Goal: Task Accomplishment & Management: Manage account settings

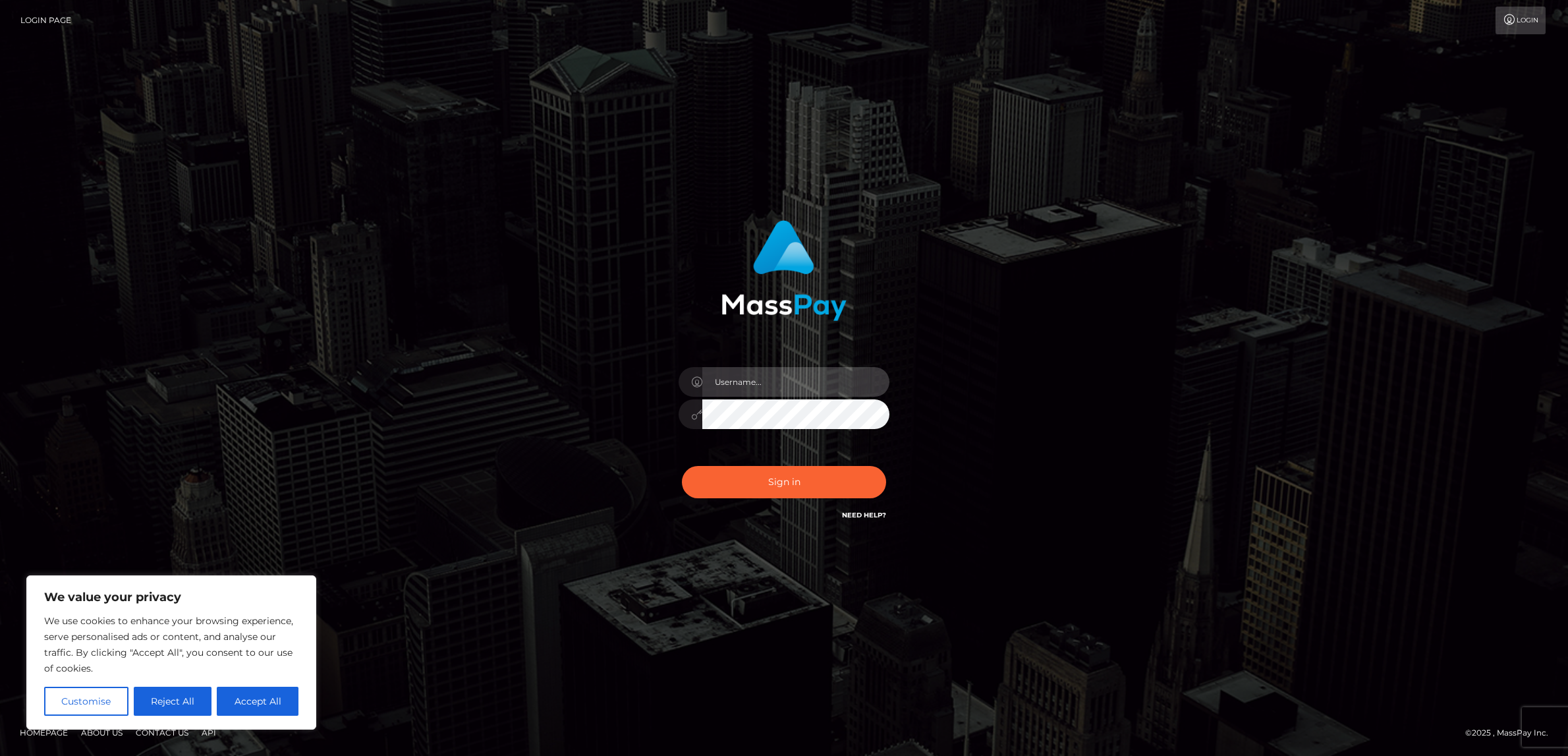
type input "alexism"
click at [783, 479] on button "Sign in" at bounding box center [784, 482] width 204 height 32
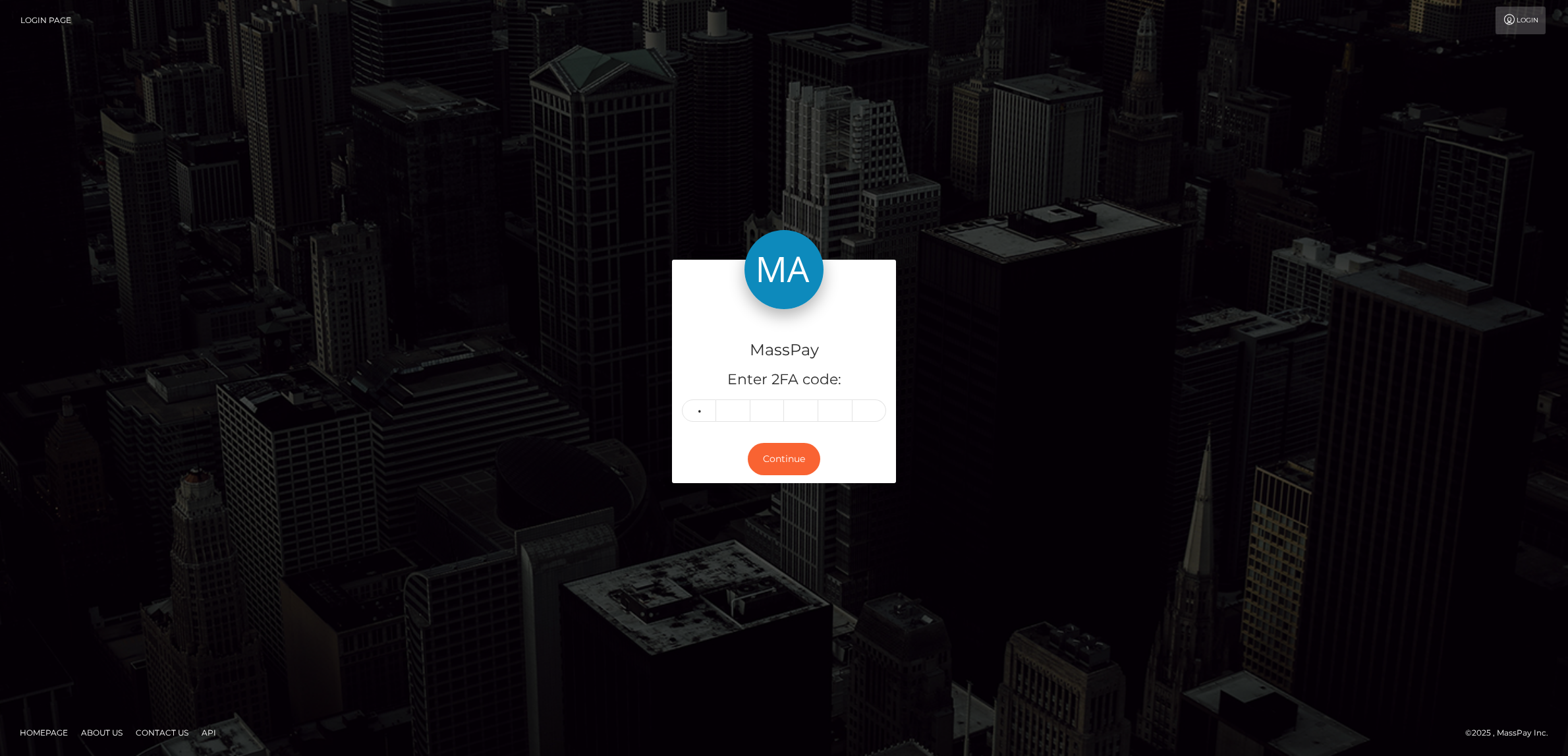
type input "7"
type input "6"
type input "2"
type input "9"
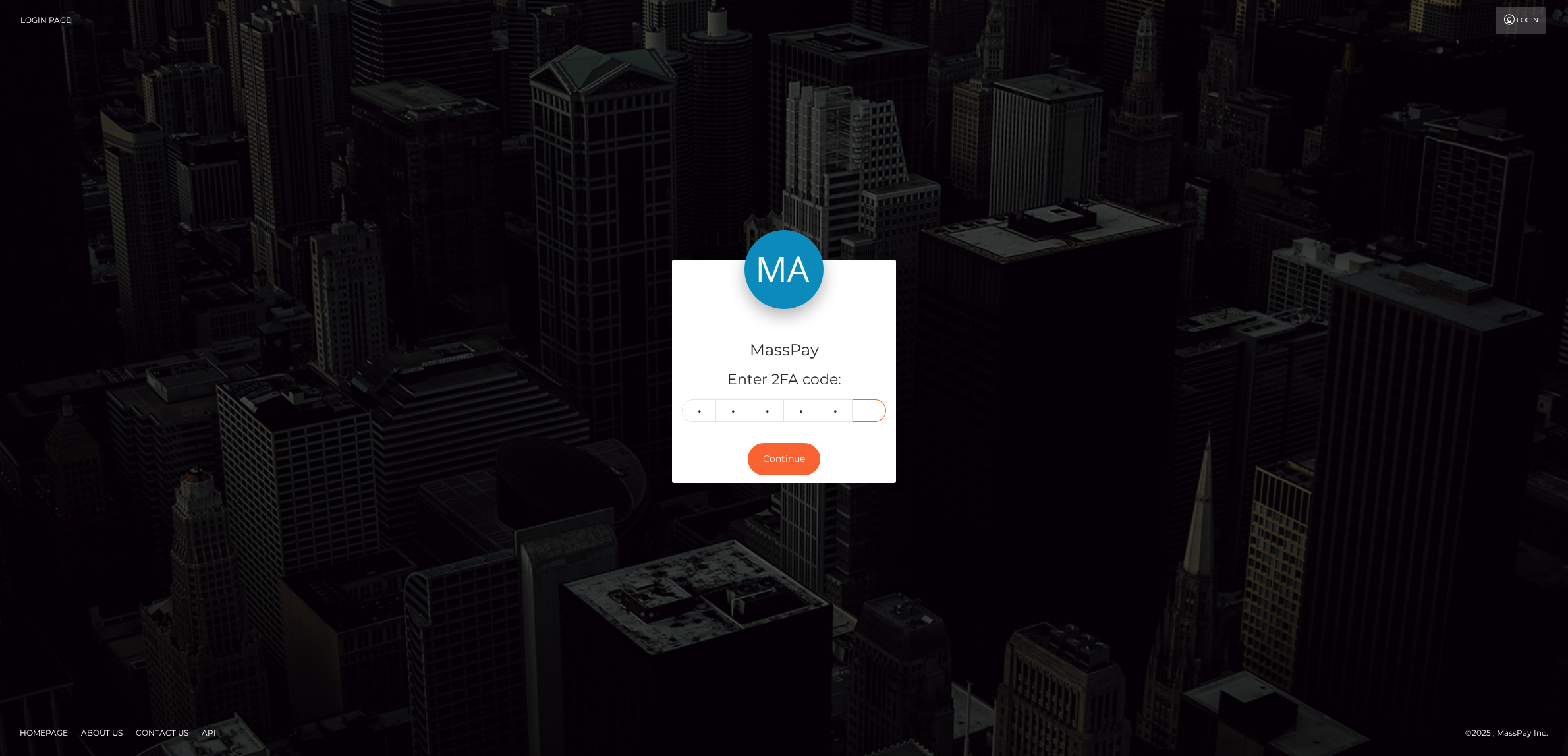
type input "9"
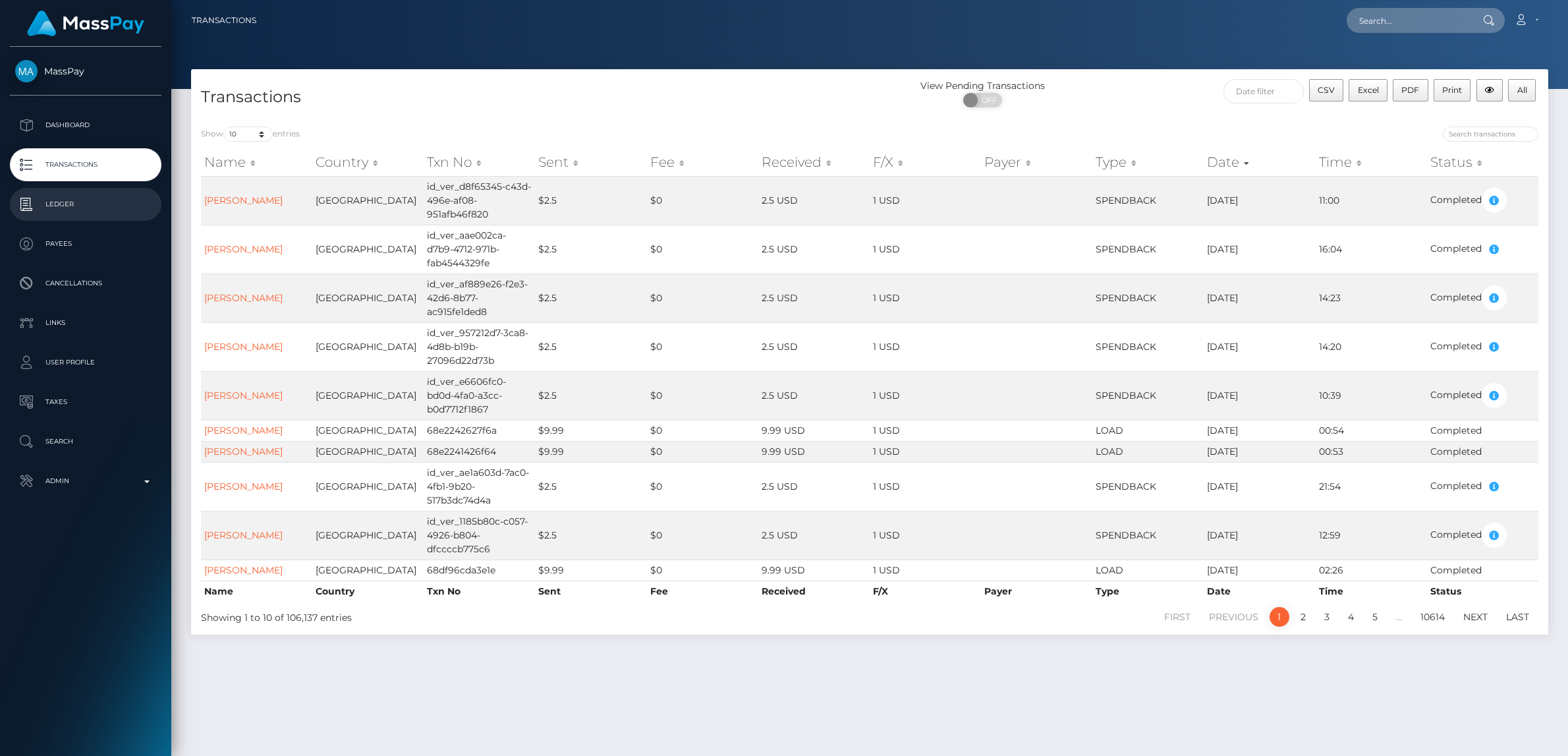
click at [89, 212] on p "Ledger" at bounding box center [85, 204] width 141 height 20
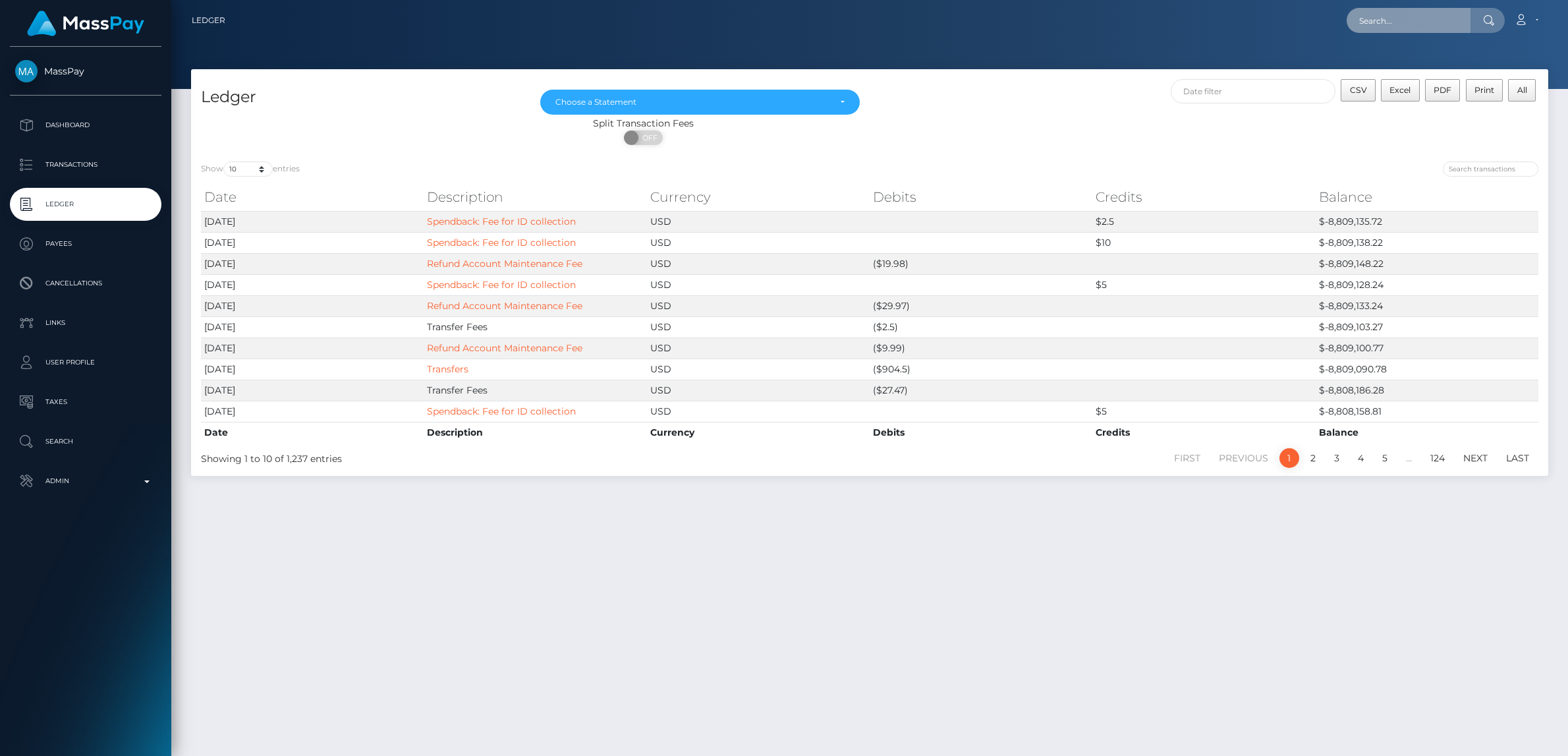
click at [1388, 18] on input "text" at bounding box center [1408, 20] width 124 height 25
paste input "seldjann0@gmail.com"
type input "seldjann0@gmail.com"
click at [1387, 61] on link "Seldzhan Shukri Ali" at bounding box center [1399, 68] width 106 height 24
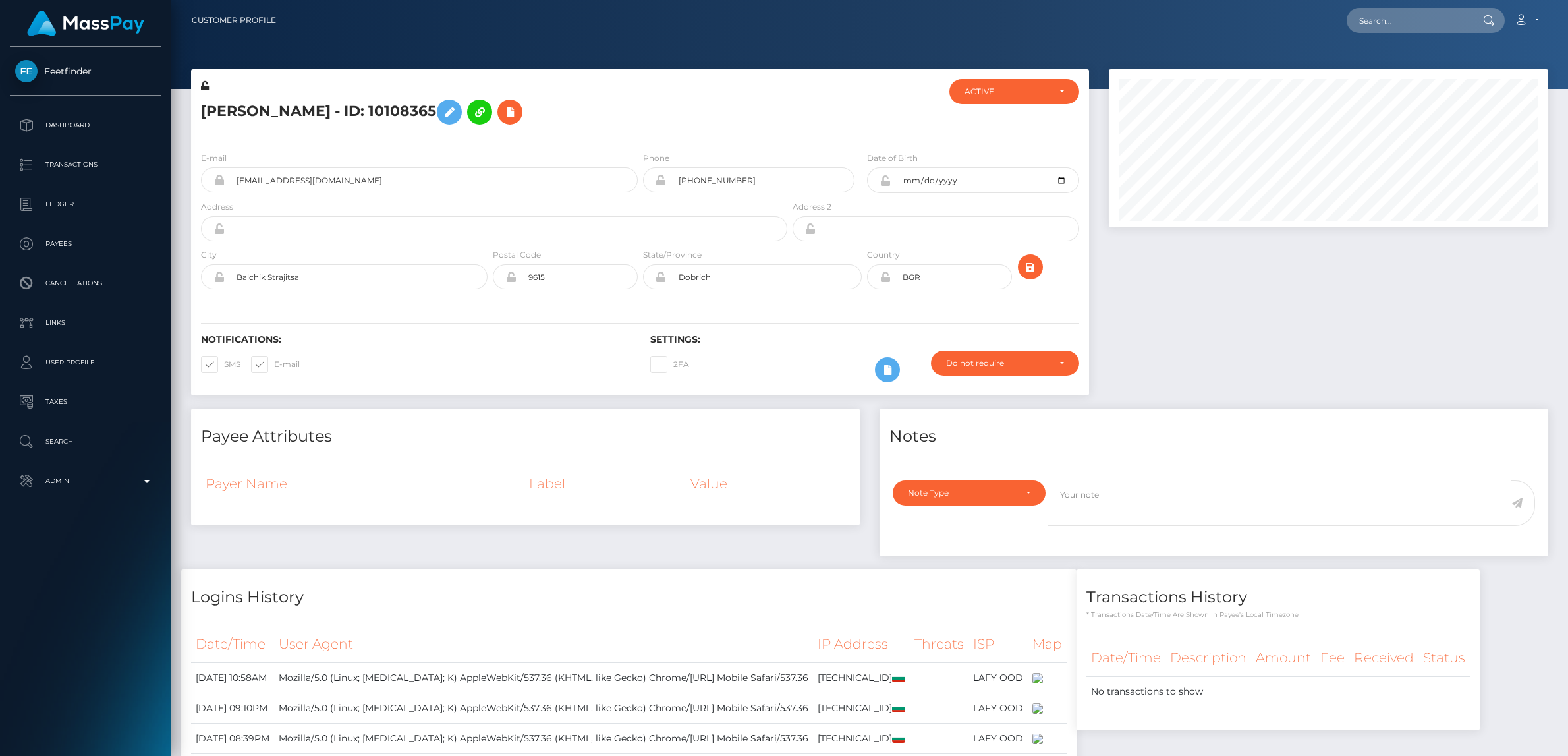
scroll to position [158, 439]
click at [457, 116] on icon at bounding box center [448, 112] width 16 height 16
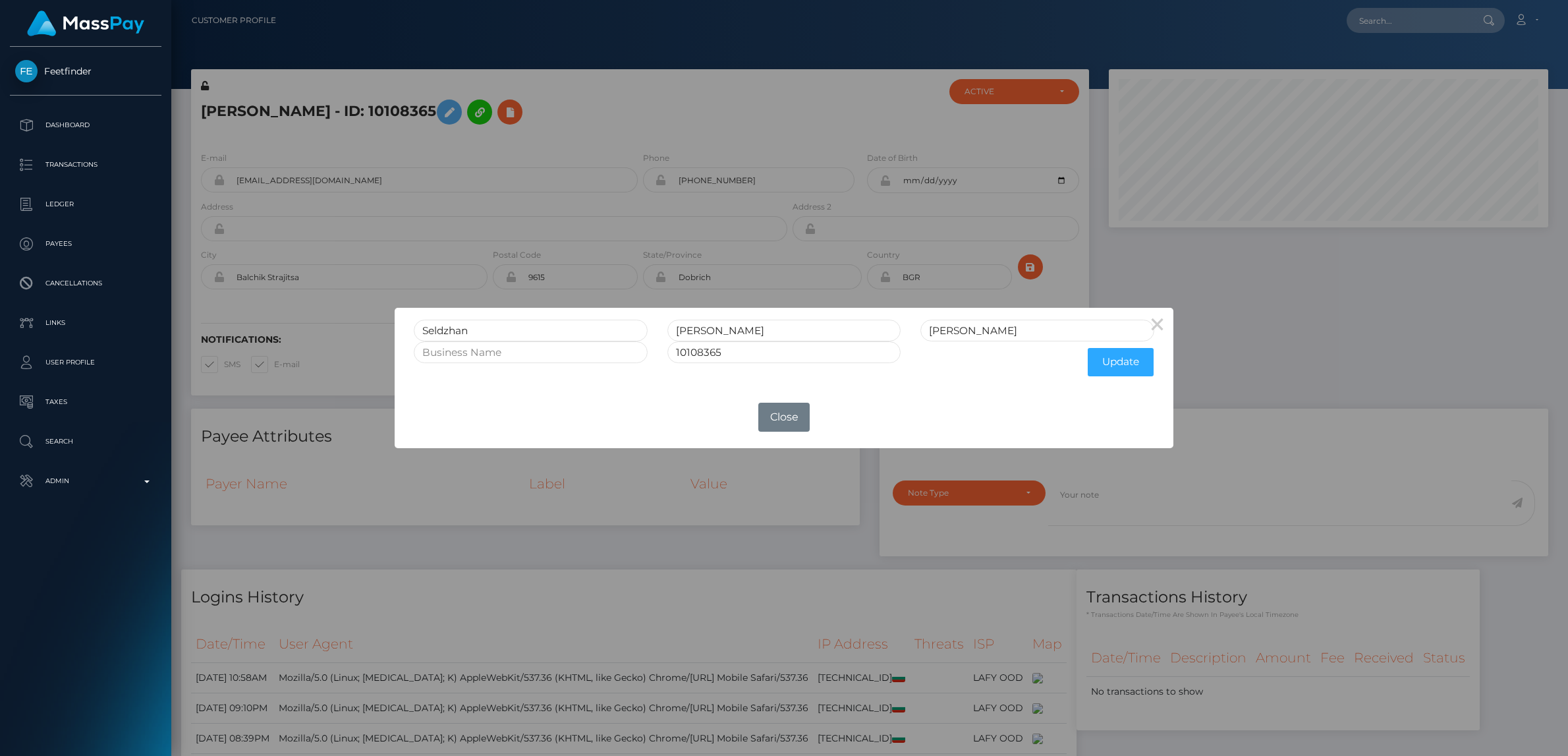
drag, startPoint x: 1157, startPoint y: 327, endPoint x: 658, endPoint y: 357, distance: 499.9
click at [1157, 327] on button "×" at bounding box center [1157, 324] width 32 height 32
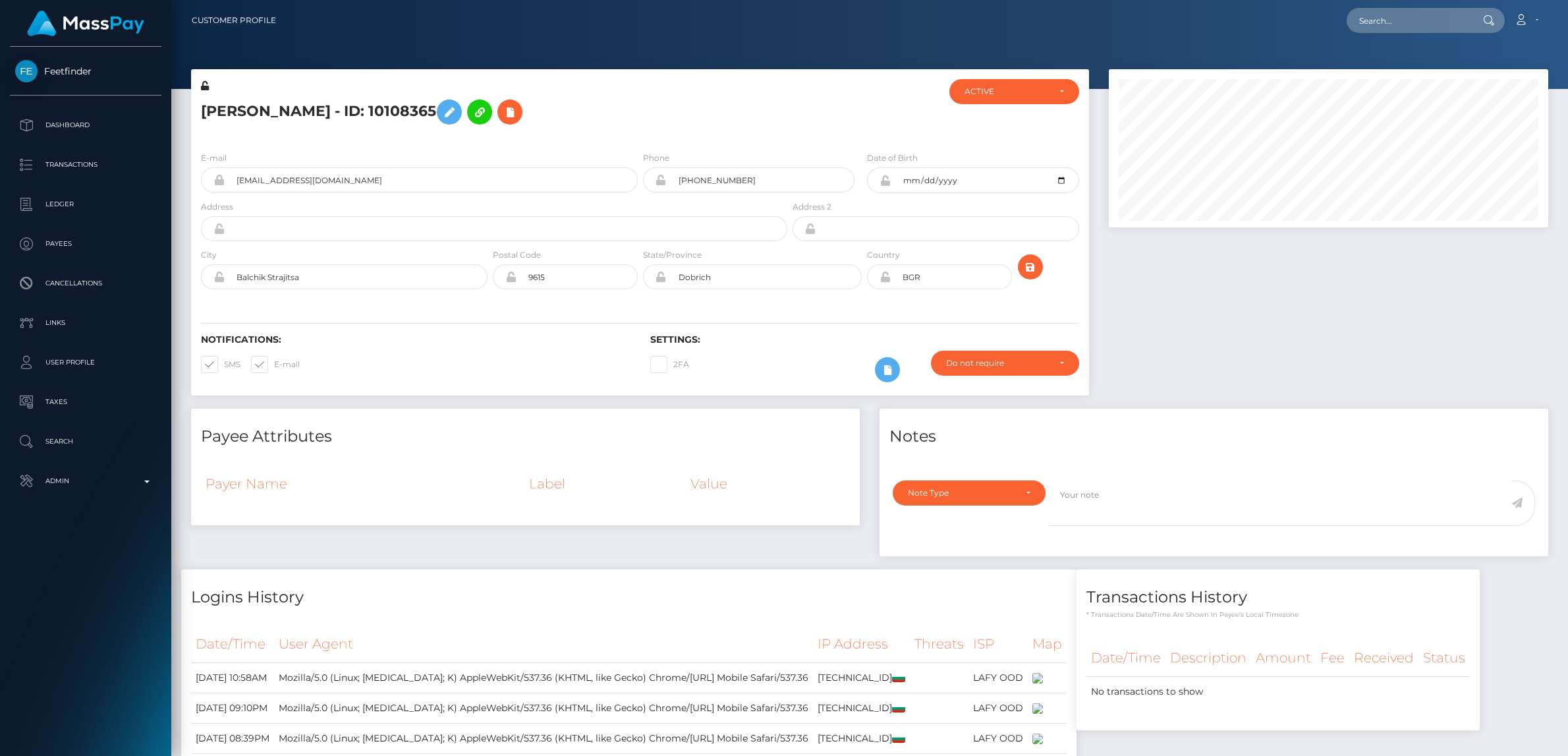
click at [224, 363] on span at bounding box center [224, 364] width 0 height 10
click at [224, 363] on input "SMS" at bounding box center [228, 360] width 9 height 9
checkbox input "false"
click at [274, 367] on span at bounding box center [274, 364] width 0 height 10
click at [274, 364] on input "E-mail" at bounding box center [278, 360] width 9 height 9
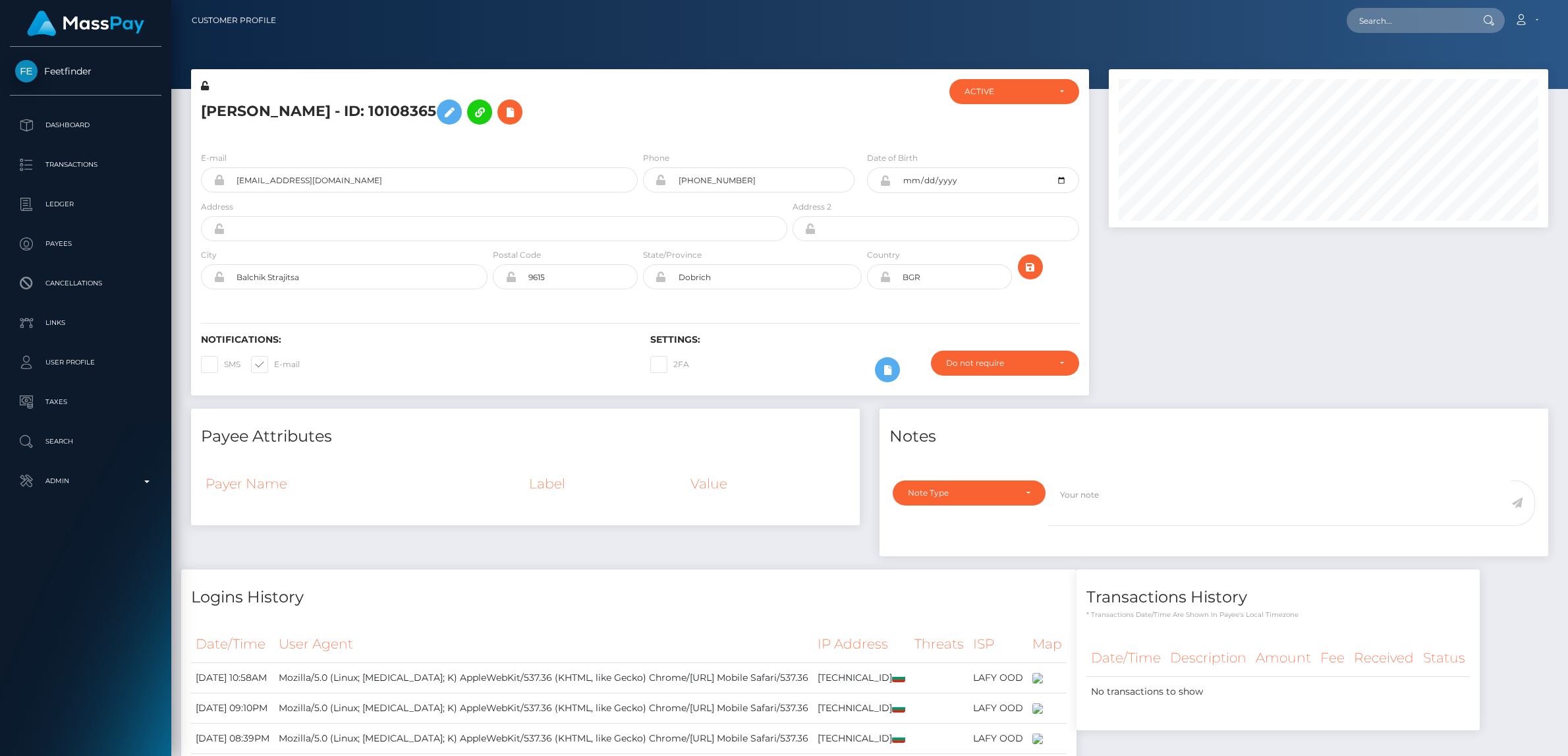
checkbox input "false"
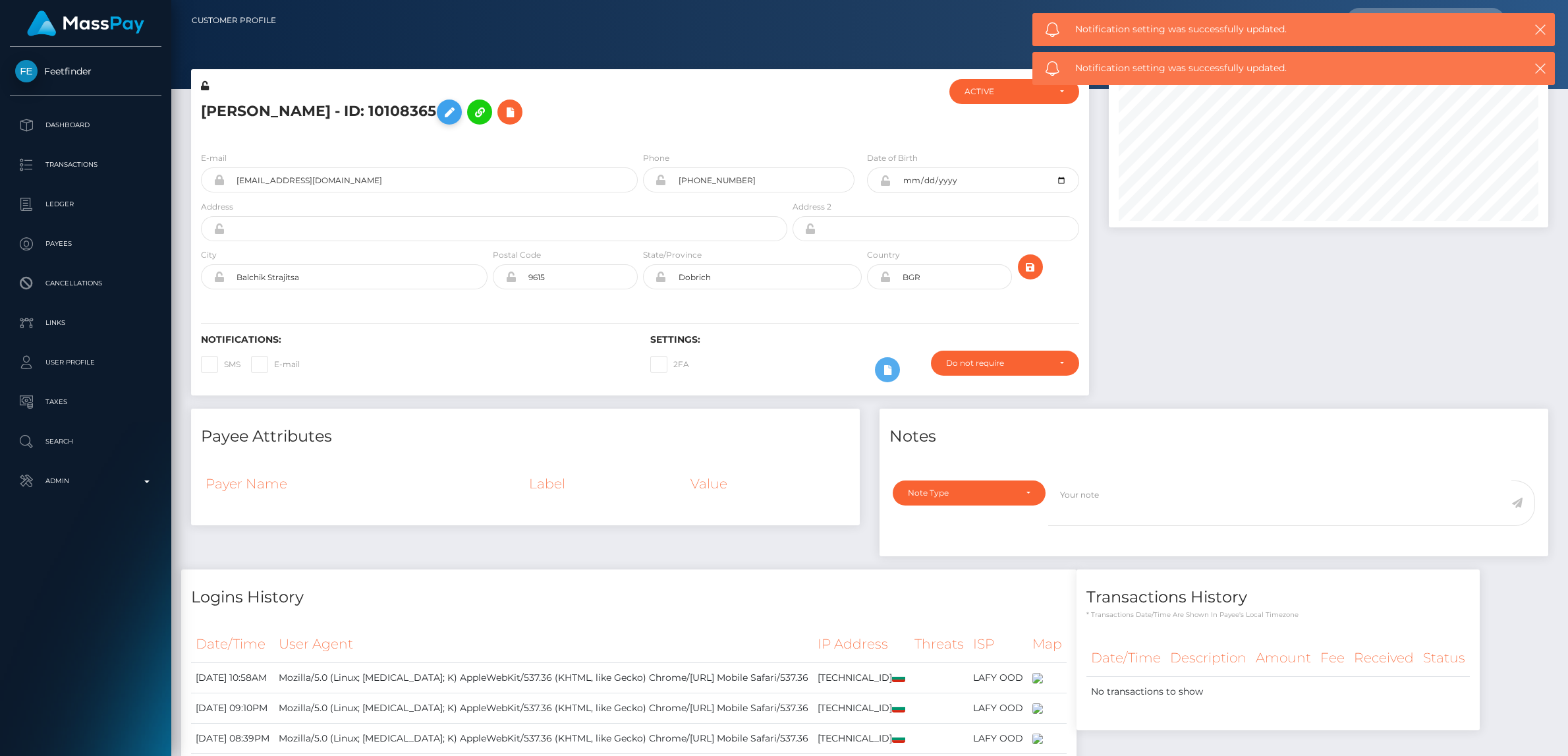
click at [457, 116] on icon at bounding box center [448, 112] width 16 height 16
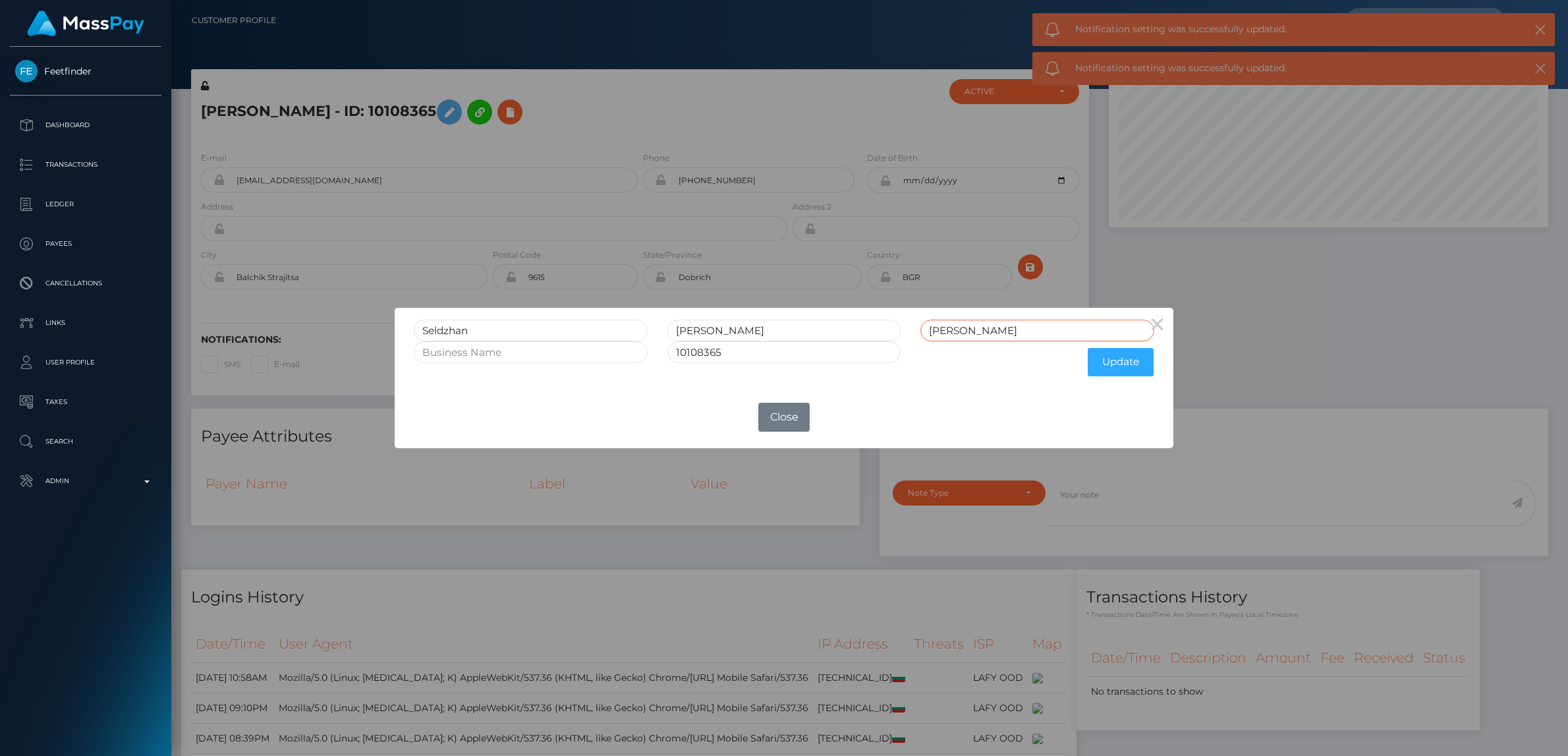
click at [975, 331] on input "Ali" at bounding box center [1037, 330] width 234 height 22
type input "Ali CLOSED"
click at [784, 355] on input "10108365" at bounding box center [784, 352] width 234 height 22
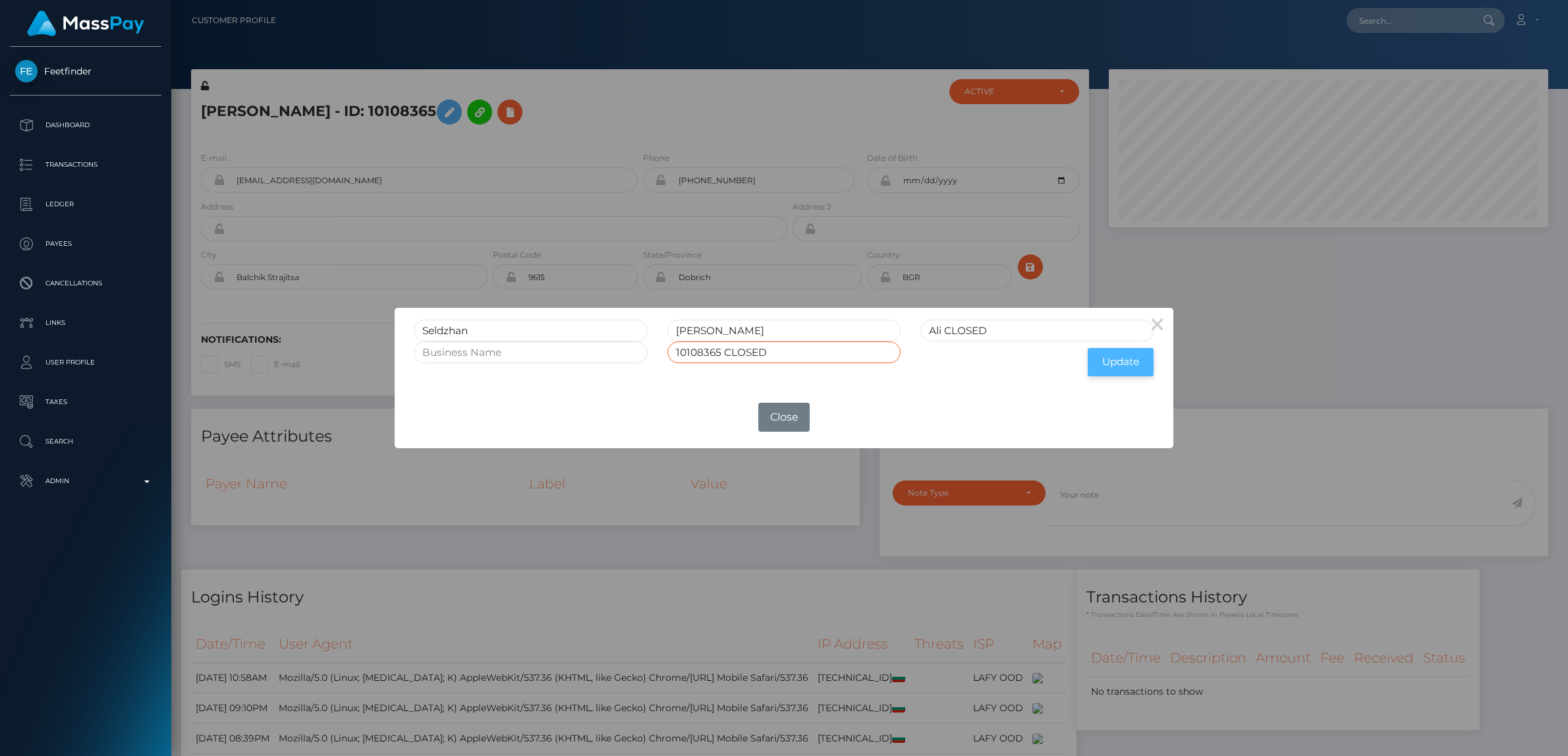
type input "10108365 CLOSED"
click at [1113, 364] on button "Update" at bounding box center [1120, 362] width 66 height 28
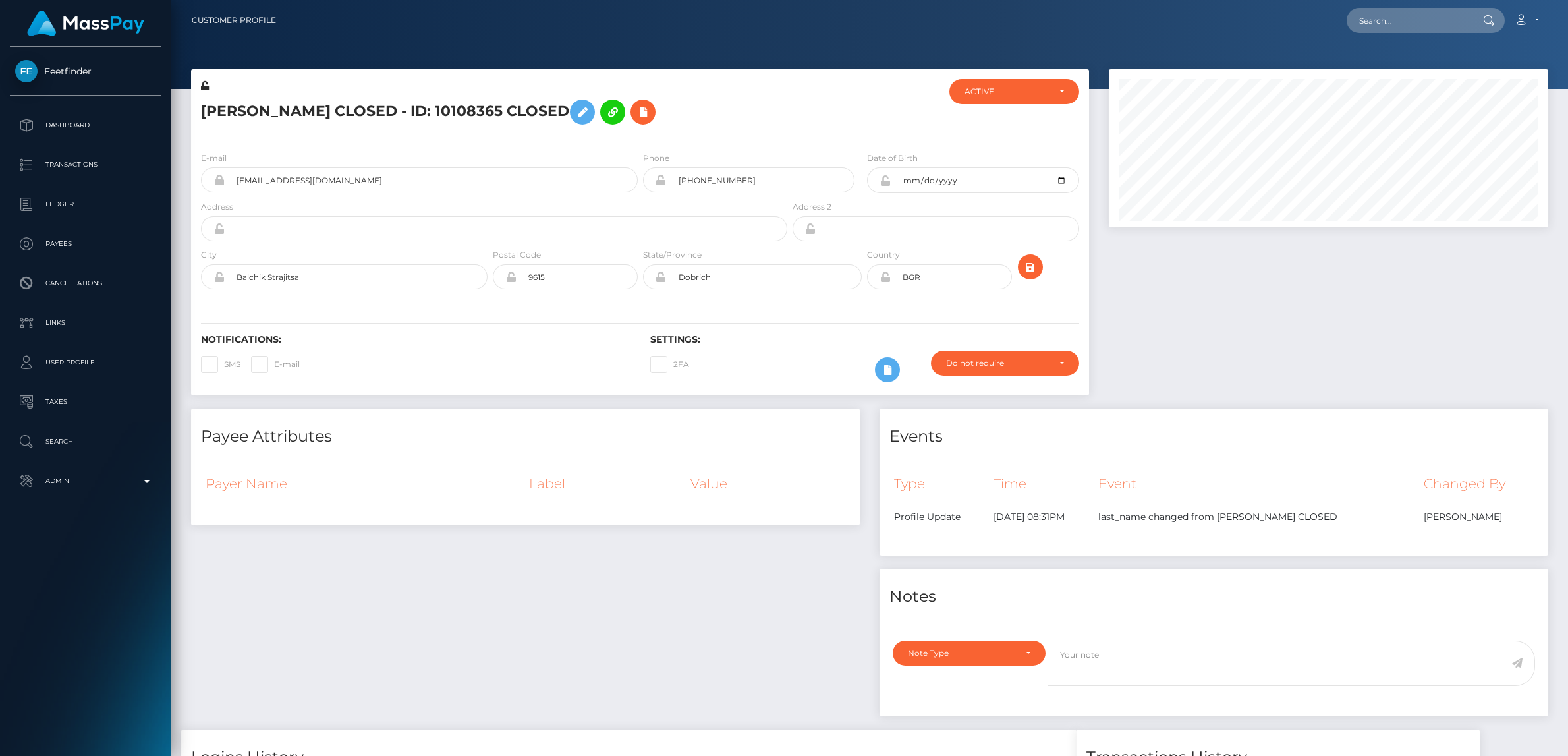
scroll to position [158, 439]
click at [1026, 83] on div "ACTIVE" at bounding box center [1014, 91] width 130 height 25
click at [1003, 183] on link "CLOSED" at bounding box center [1014, 183] width 130 height 24
select select "CLOSED"
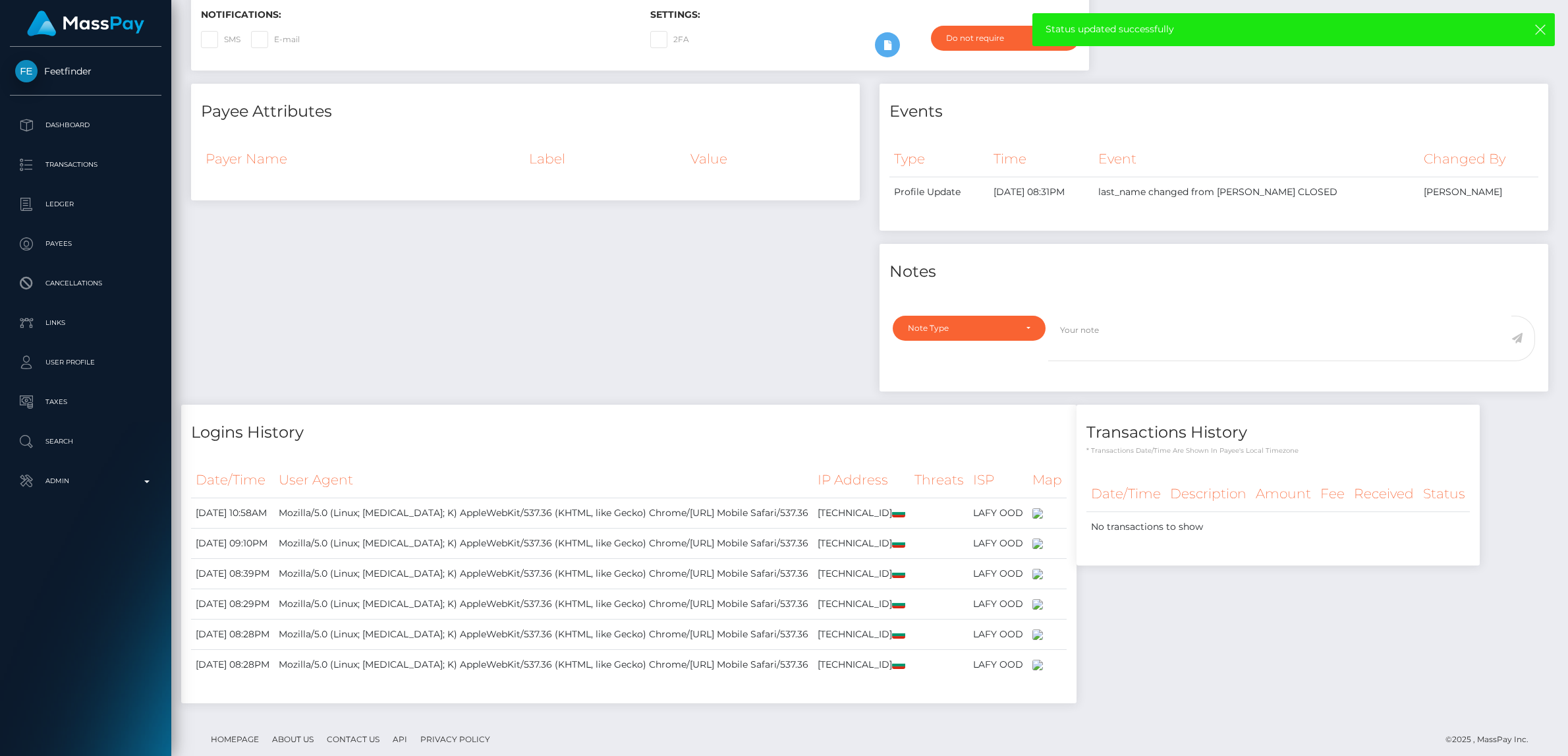
scroll to position [430, 0]
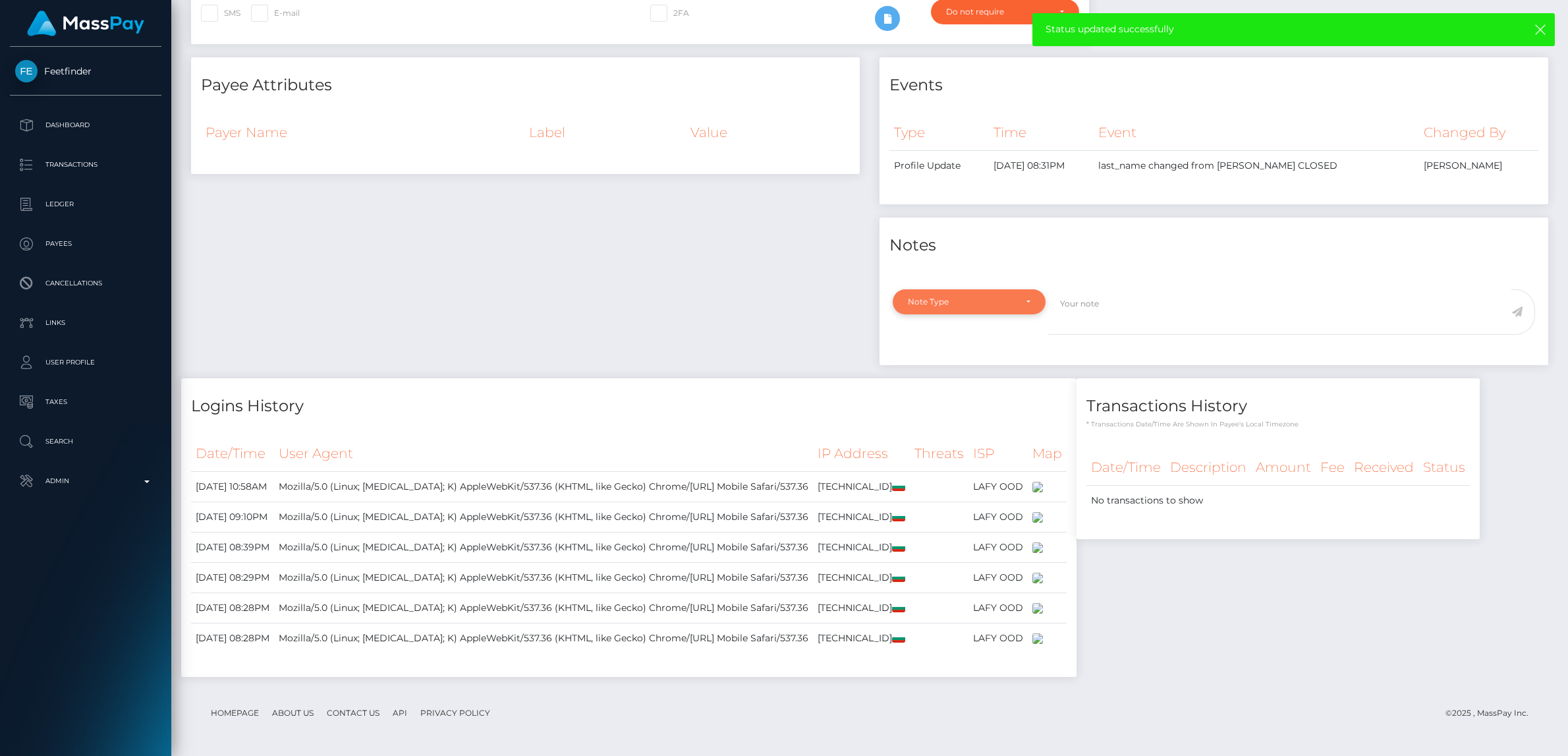
click at [992, 289] on div "Note Type" at bounding box center [969, 301] width 153 height 25
click at [942, 409] on link "General" at bounding box center [969, 421] width 153 height 24
select select "GENERAL"
click at [1095, 289] on textarea at bounding box center [1279, 311] width 463 height 45
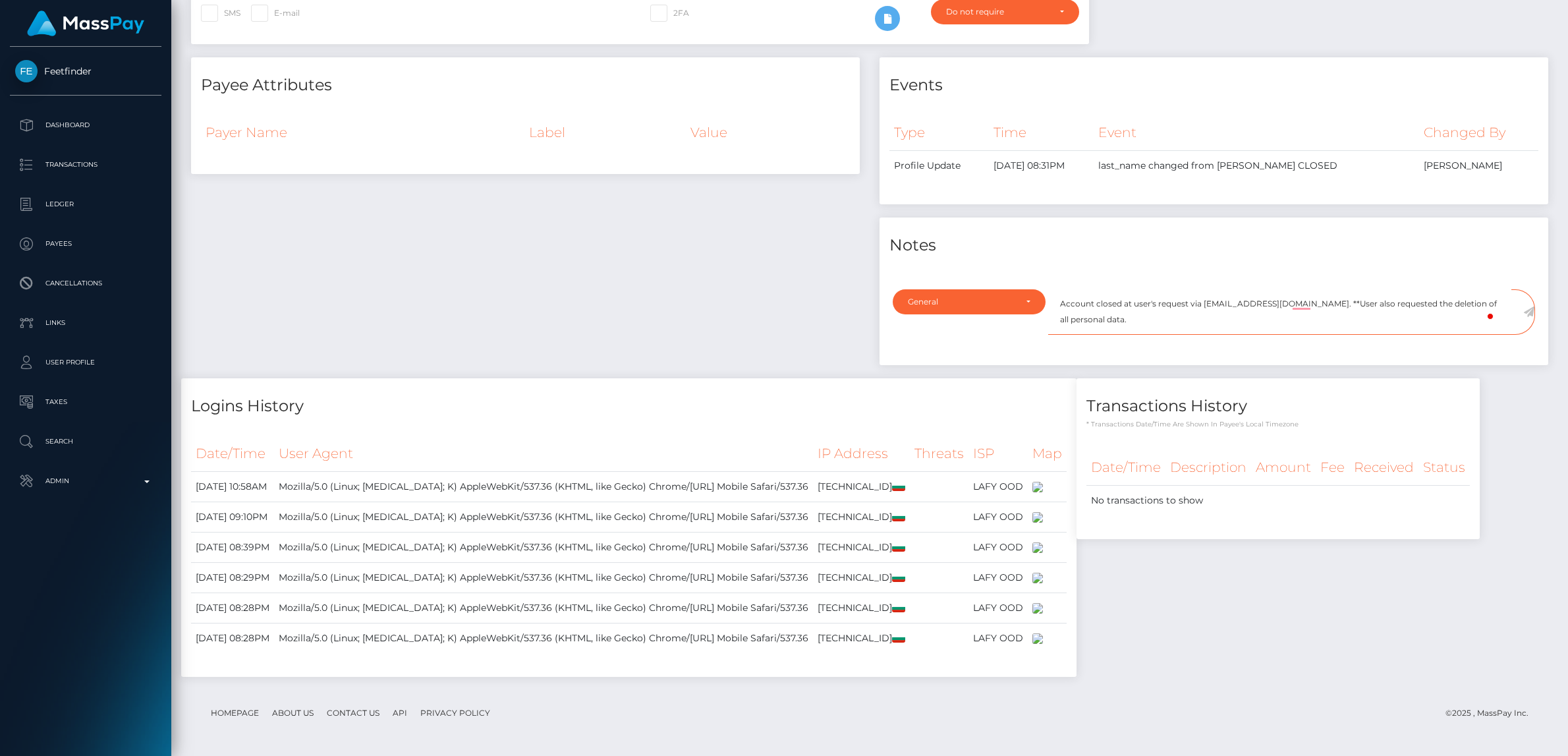
type textarea "Account closed at user's request via [EMAIL_ADDRESS][DOMAIN_NAME]. **User also …"
click at [1529, 307] on icon at bounding box center [1528, 312] width 11 height 11
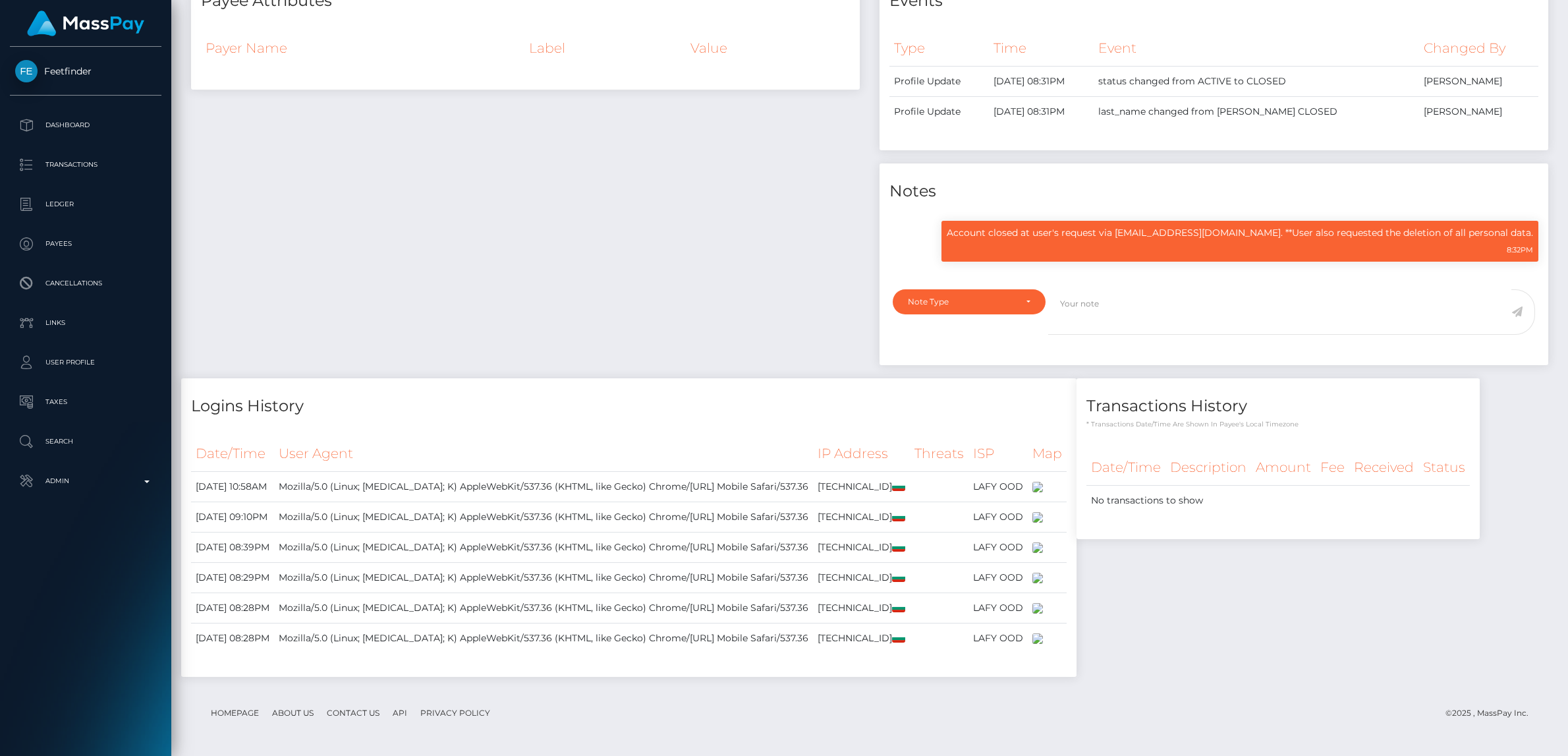
scroll to position [924, 0]
